Goal: Transaction & Acquisition: Purchase product/service

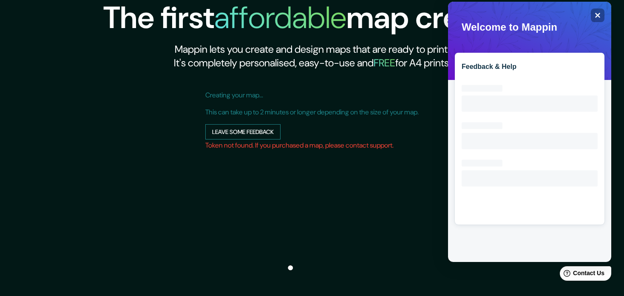
click at [236, 132] on button "Leave some feedback" at bounding box center [242, 132] width 75 height 16
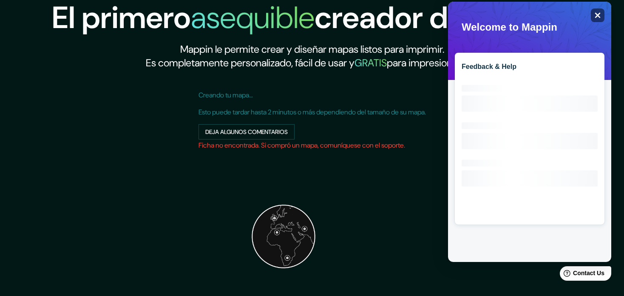
click at [592, 14] on div "Close" at bounding box center [598, 15] width 14 height 14
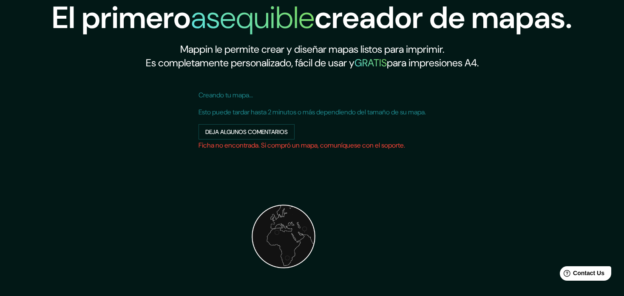
scroll to position [107, 0]
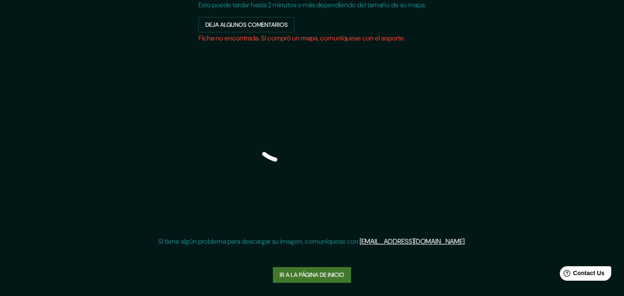
click at [314, 272] on link "Ir a la página de inicio" at bounding box center [312, 275] width 78 height 16
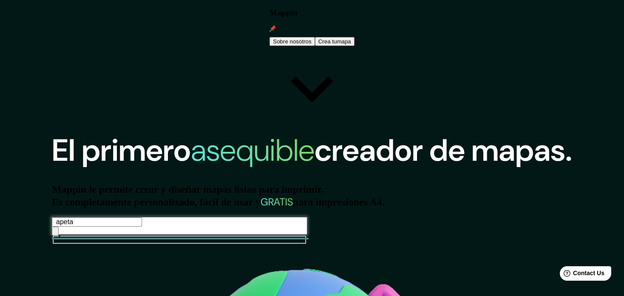
type input "apetatitlan"
click at [55, 233] on icon "button" at bounding box center [55, 233] width 0 height 0
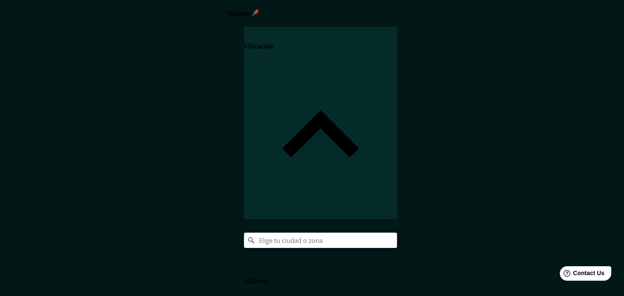
click at [397, 232] on div at bounding box center [320, 239] width 153 height 15
click at [397, 232] on input "Pick your city or area" at bounding box center [320, 239] width 153 height 15
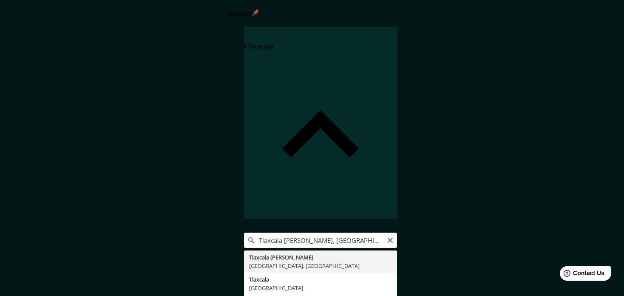
click at [397, 232] on input "Tlaxcala [PERSON_NAME], [GEOGRAPHIC_DATA], [GEOGRAPHIC_DATA]" at bounding box center [320, 239] width 153 height 15
drag, startPoint x: 600, startPoint y: 88, endPoint x: 456, endPoint y: 82, distance: 144.1
click at [397, 232] on input "Tlaxcala [PERSON_NAME], [GEOGRAPHIC_DATA], [GEOGRAPHIC_DATA]" at bounding box center [320, 239] width 153 height 15
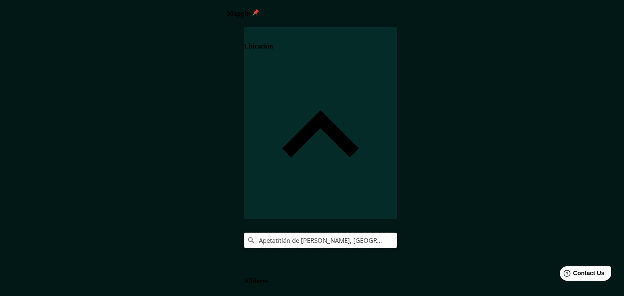
type input "Apetatitlán de [PERSON_NAME], [GEOGRAPHIC_DATA], [GEOGRAPHIC_DATA]"
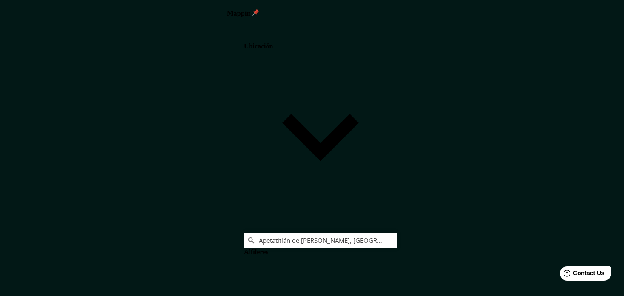
click at [273, 48] on h4 "Ubicación" at bounding box center [258, 46] width 29 height 8
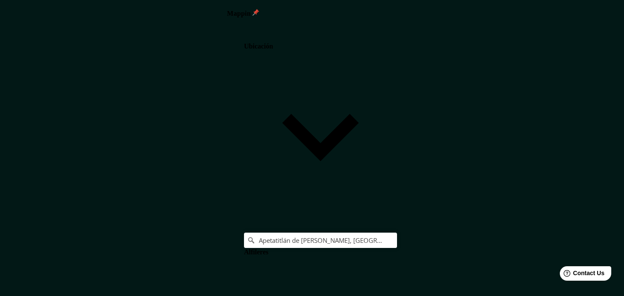
click at [268, 248] on h4 "Alfileres" at bounding box center [256, 252] width 24 height 8
